Goal: Browse casually

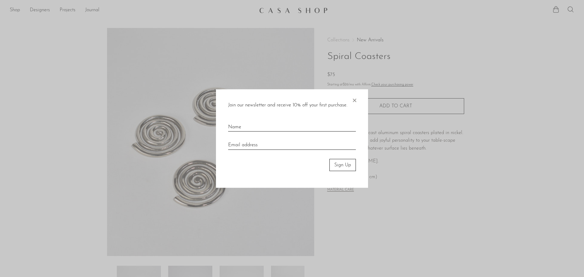
click at [350, 98] on div "Join our newsletter and receive 10% off your first purchase. × Sign Up" at bounding box center [292, 138] width 152 height 99
click at [356, 99] on span "×" at bounding box center [354, 98] width 6 height 19
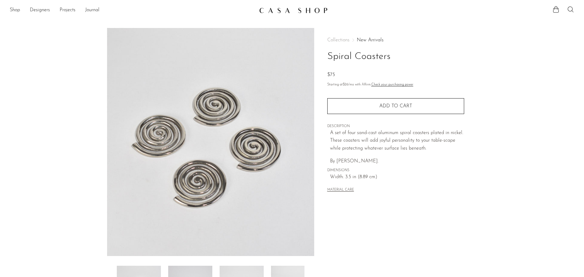
click at [318, 11] on img at bounding box center [293, 10] width 68 height 6
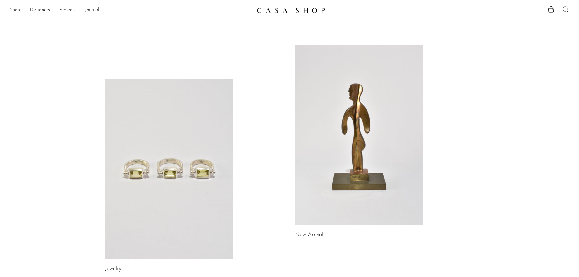
click at [11, 10] on link "Shop" at bounding box center [15, 10] width 10 height 8
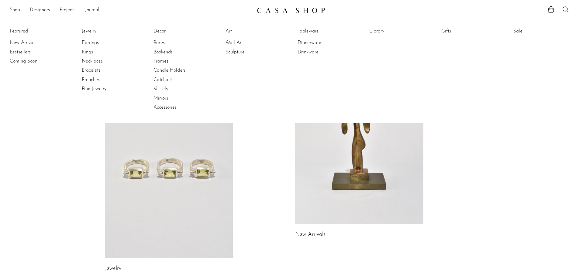
click at [318, 52] on link "Drinkware" at bounding box center [321, 52] width 46 height 7
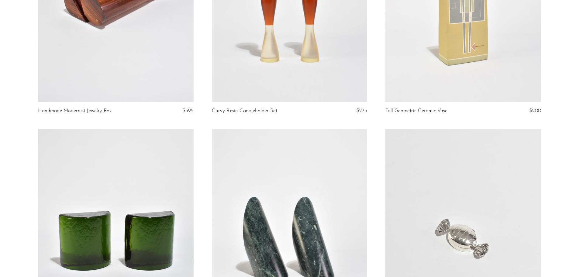
scroll to position [2804, 0]
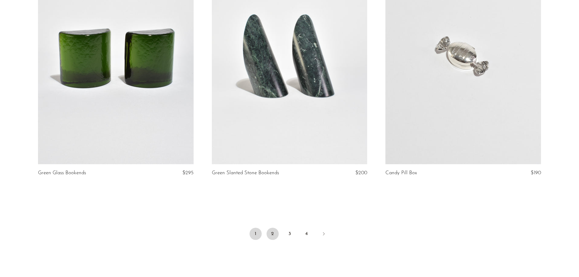
click at [275, 228] on link "2" at bounding box center [273, 234] width 12 height 12
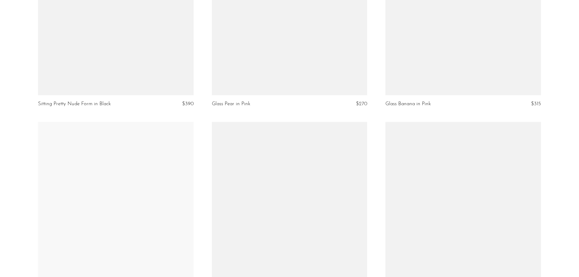
scroll to position [2788, 0]
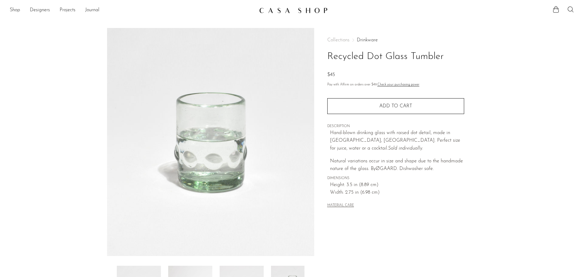
click at [369, 38] on link "Drinkware" at bounding box center [367, 40] width 21 height 5
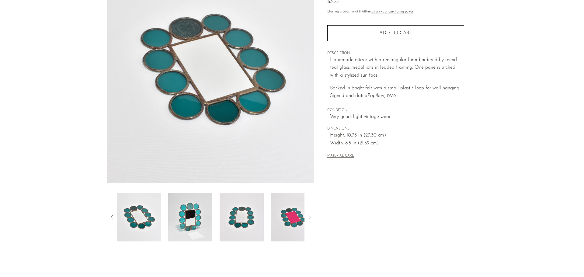
scroll to position [119, 0]
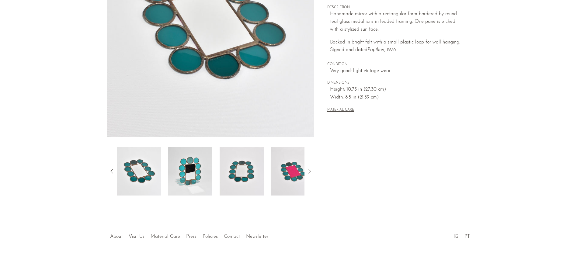
click at [244, 174] on img at bounding box center [241, 171] width 44 height 49
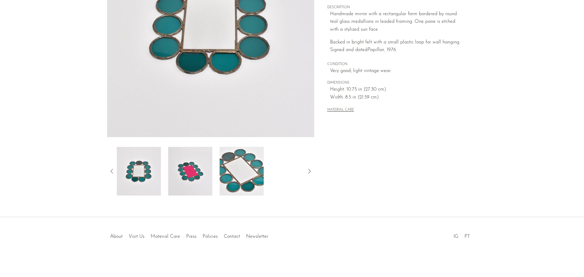
click at [247, 170] on img at bounding box center [241, 171] width 44 height 49
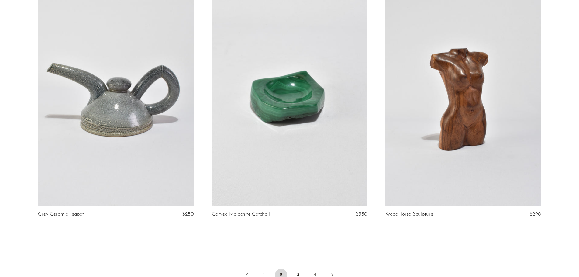
scroll to position [2766, 0]
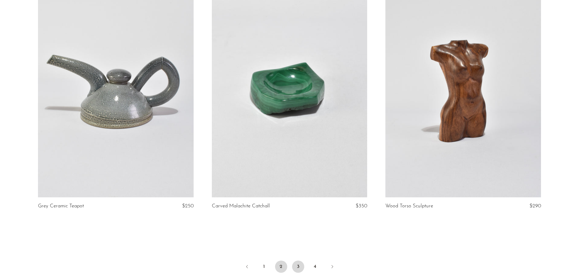
click at [299, 267] on link "3" at bounding box center [298, 266] width 12 height 12
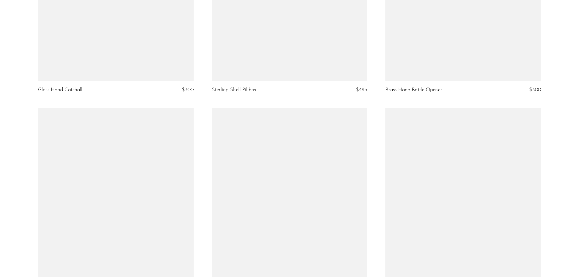
scroll to position [2590, 0]
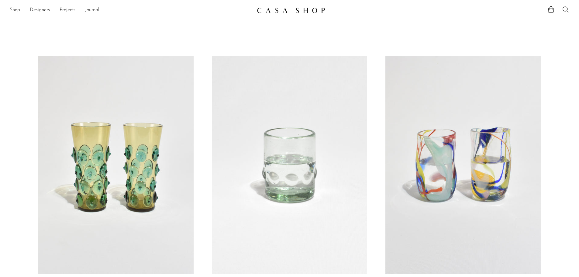
click at [285, 8] on img at bounding box center [291, 10] width 68 height 6
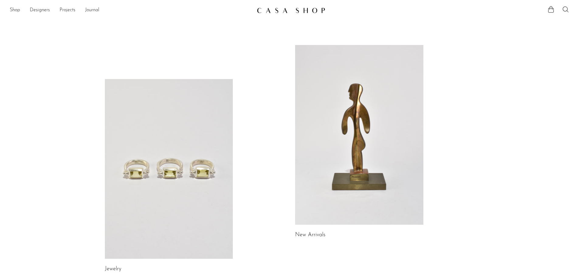
click at [57, 9] on ul "Shop Featured New Arrivals Bestsellers Coming Soon Jewelry Jewelry All Earrings…" at bounding box center [131, 10] width 242 height 10
click at [16, 11] on link "Shop" at bounding box center [15, 10] width 10 height 8
